Goal: Task Accomplishment & Management: Complete application form

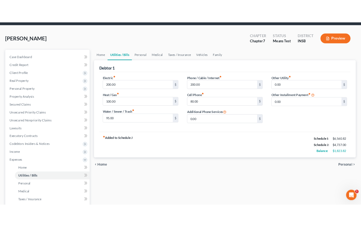
scroll to position [18, 0]
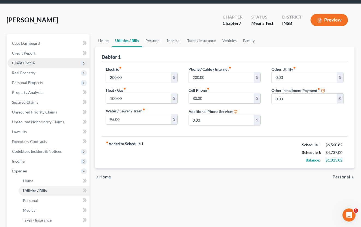
click at [24, 65] on span "Client Profile" at bounding box center [49, 63] width 82 height 10
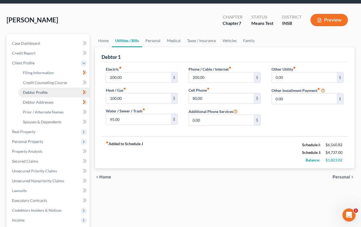
click at [35, 94] on span "Debtor Profile" at bounding box center [35, 92] width 25 height 5
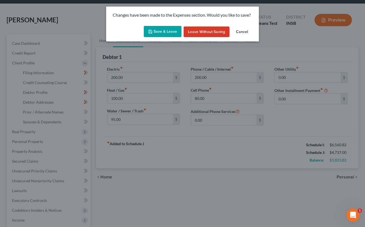
click at [163, 33] on button "Save & Leave" at bounding box center [163, 31] width 38 height 11
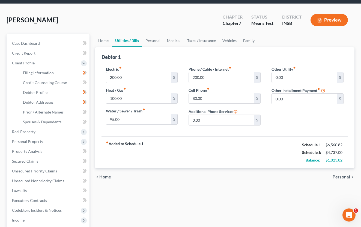
select select "1"
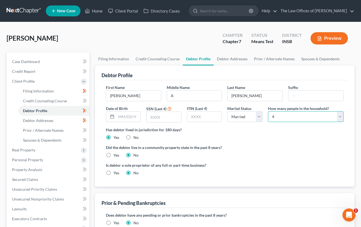
click at [302, 117] on select "Select 1 2 3 4 5 6 7 8 9 10 11 12 13 14 15 16 17 18 19 20" at bounding box center [305, 116] width 75 height 11
select select "4"
click at [268, 111] on select "Select 1 2 3 4 5 6 7 8 9 10 11 12 13 14 15 16 17 18 19 20" at bounding box center [305, 116] width 75 height 11
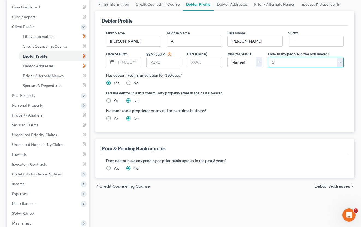
scroll to position [122, 0]
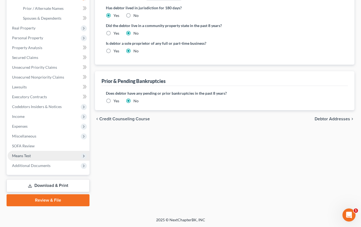
click at [26, 155] on span "Means Test" at bounding box center [21, 155] width 19 height 5
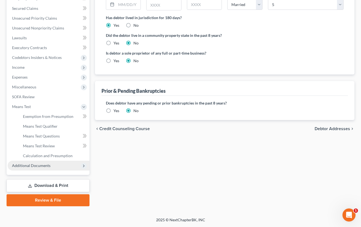
scroll to position [112, 0]
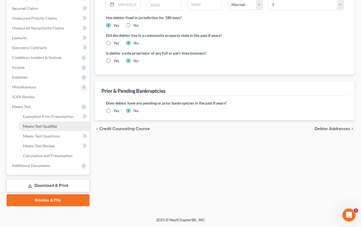
click at [43, 129] on link "Means Test Qualifier" at bounding box center [54, 126] width 71 height 10
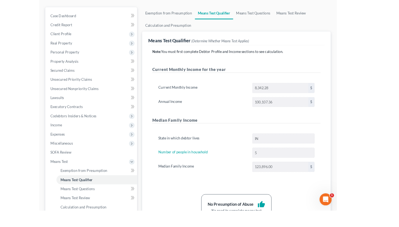
scroll to position [45, 0]
